Goal: Task Accomplishment & Management: Complete application form

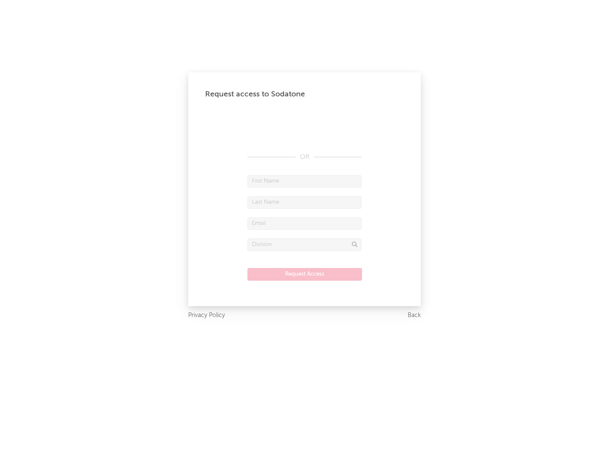
click at [304, 181] on input "text" at bounding box center [304, 181] width 114 height 13
type input "[PERSON_NAME]"
click at [304, 202] on input "text" at bounding box center [304, 202] width 114 height 13
type input "[PERSON_NAME]"
click at [304, 223] on input "text" at bounding box center [304, 223] width 114 height 13
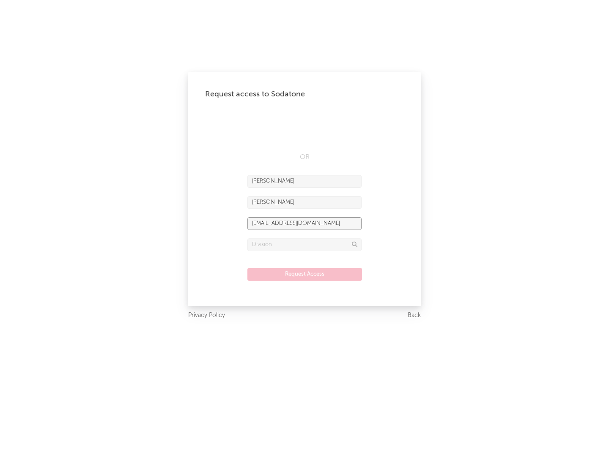
type input "[EMAIL_ADDRESS][DOMAIN_NAME]"
click at [304, 244] on input "text" at bounding box center [304, 245] width 114 height 13
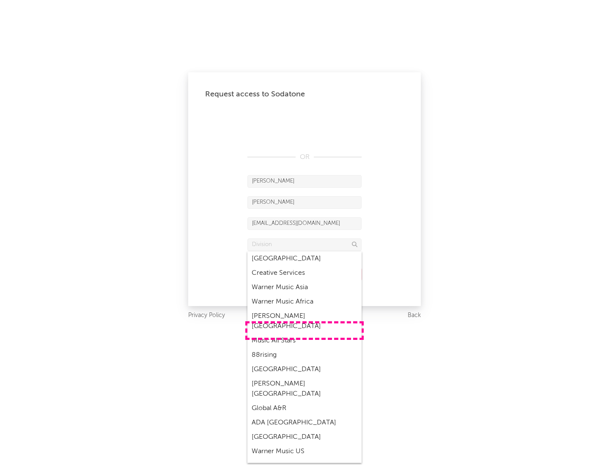
click at [304, 334] on div "Music All Stars" at bounding box center [304, 341] width 114 height 14
type input "Music All Stars"
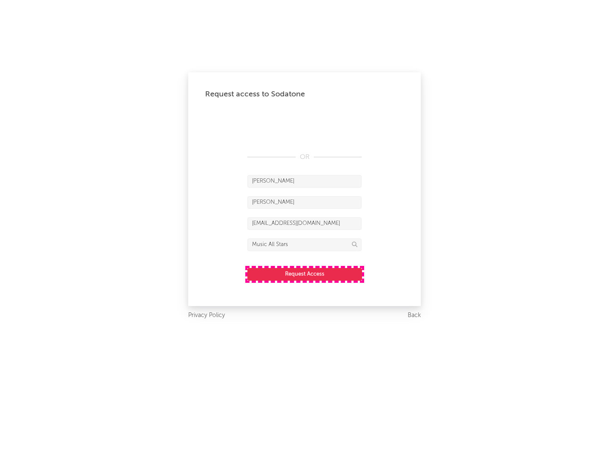
click at [304, 274] on button "Request Access" at bounding box center [304, 274] width 115 height 13
